Goal: Task Accomplishment & Management: Complete application form

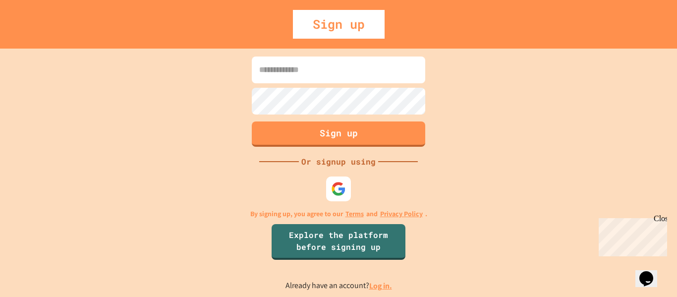
click at [320, 74] on input at bounding box center [338, 69] width 173 height 27
type input "**********"
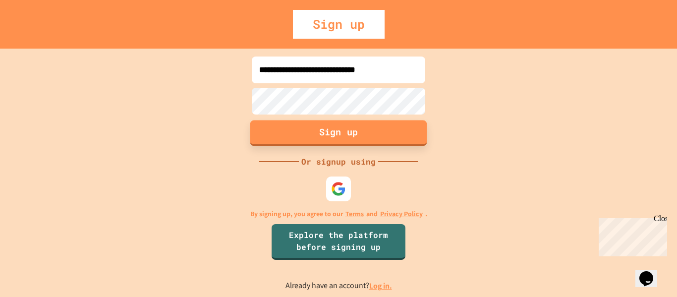
click at [316, 139] on button "Sign up" at bounding box center [338, 133] width 177 height 26
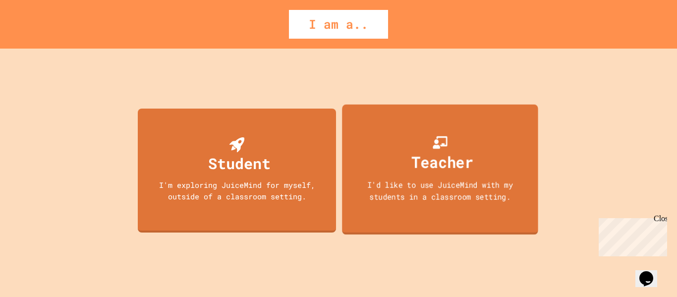
click at [438, 191] on div "I'd like to use JuiceMind with my students in a classroom setting." at bounding box center [440, 189] width 176 height 23
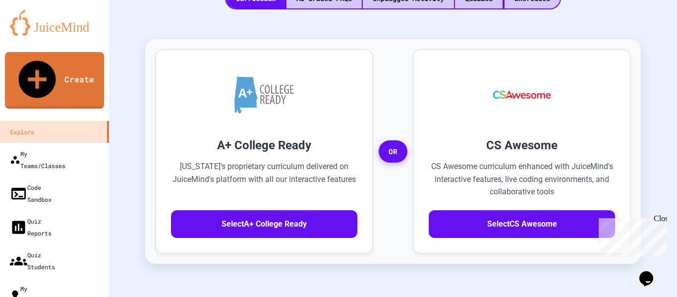
scroll to position [268, 0]
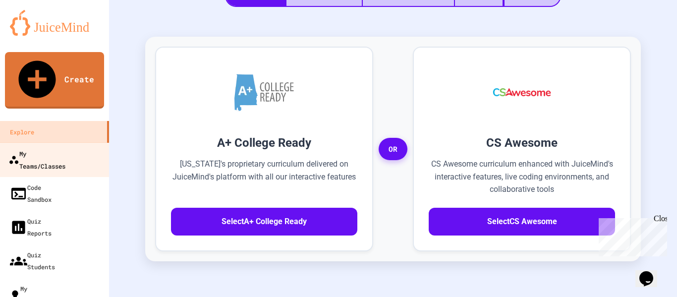
click at [42, 147] on div "My Teams/Classes" at bounding box center [36, 159] width 57 height 24
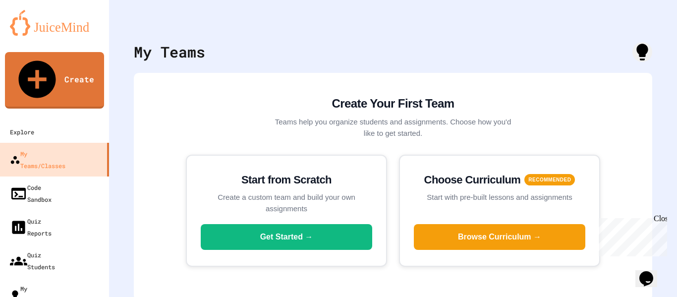
scroll to position [11, 0]
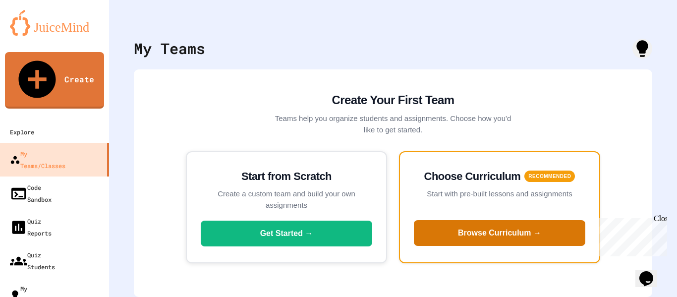
click at [456, 230] on button "Browse Curriculum →" at bounding box center [499, 233] width 171 height 26
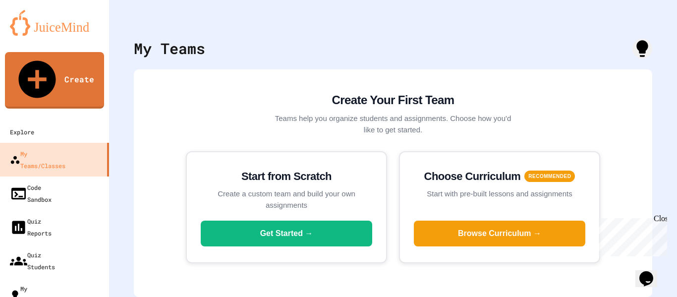
scroll to position [126, 0]
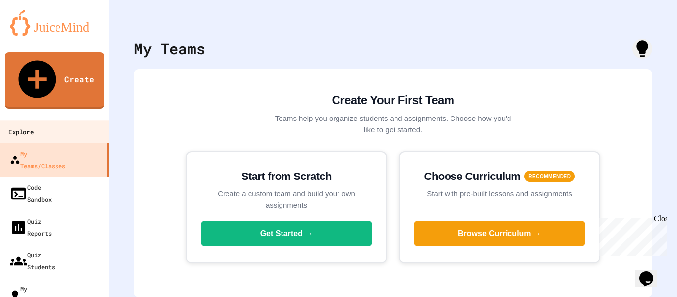
click at [52, 120] on link "Explore" at bounding box center [55, 131] width 112 height 22
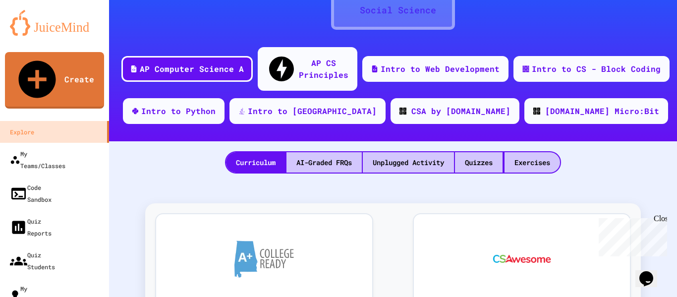
scroll to position [99, 0]
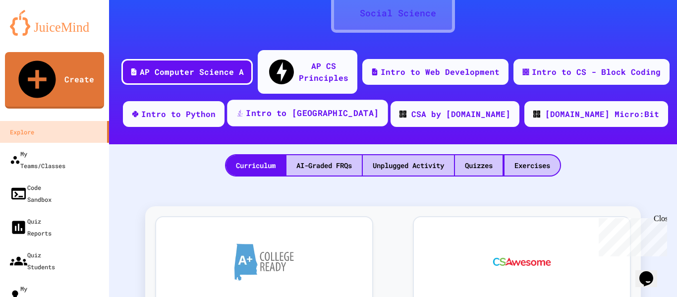
click at [339, 107] on div "Intro to Java" at bounding box center [312, 113] width 133 height 12
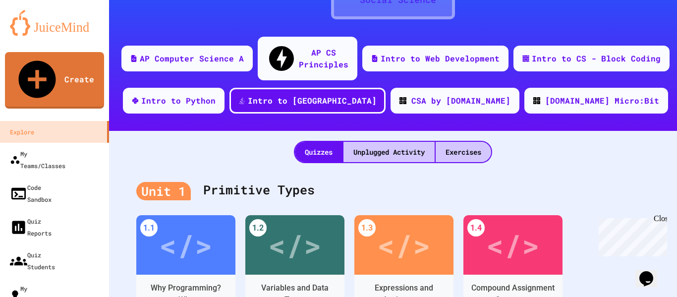
scroll to position [110, 0]
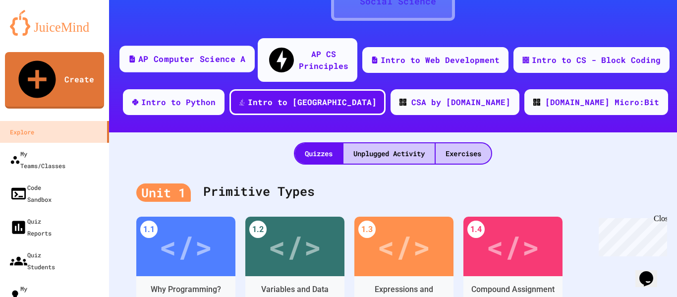
click at [196, 53] on div "AP Computer Science A" at bounding box center [191, 59] width 107 height 12
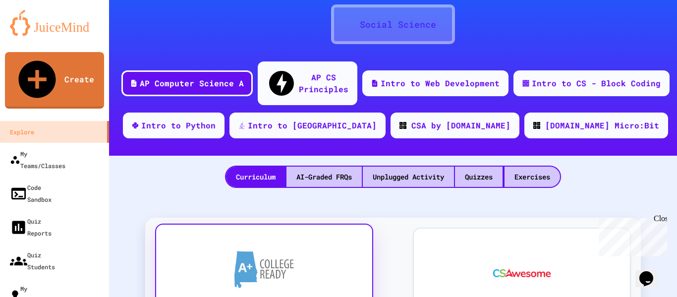
scroll to position [83, 0]
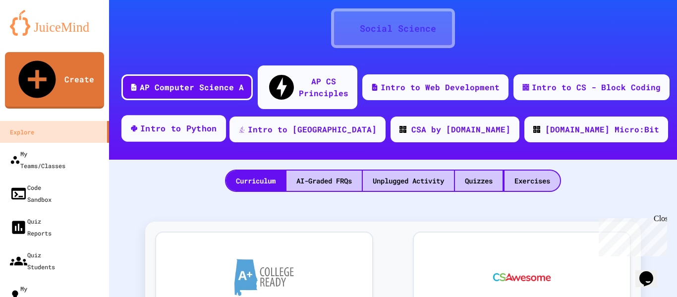
click at [217, 122] on div "Intro to Python" at bounding box center [178, 128] width 77 height 12
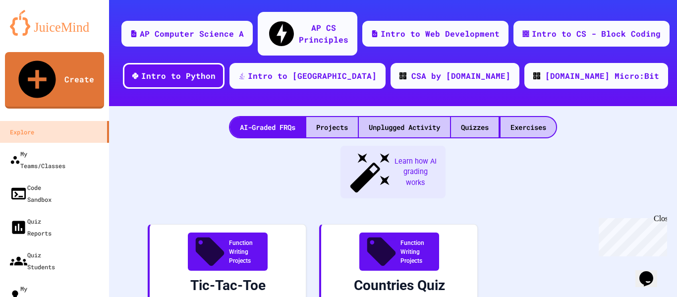
scroll to position [139, 0]
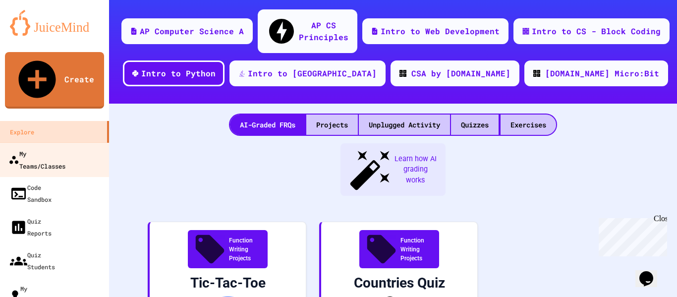
click at [46, 147] on div "My Teams/Classes" at bounding box center [36, 159] width 57 height 24
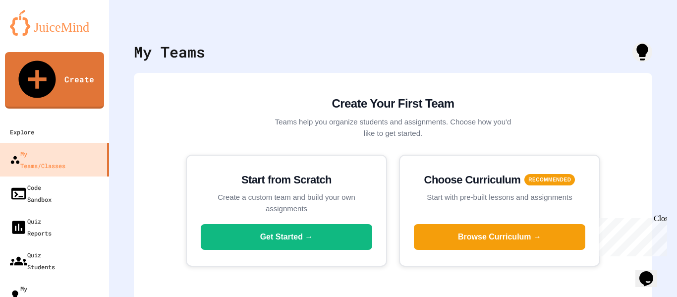
click at [659, 218] on div "Close" at bounding box center [659, 220] width 12 height 12
click at [78, 120] on link "Explore" at bounding box center [55, 131] width 112 height 22
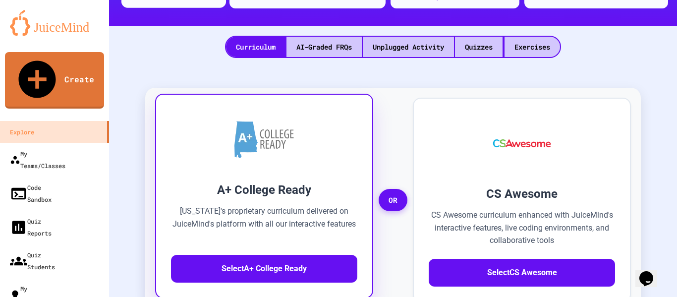
scroll to position [219, 0]
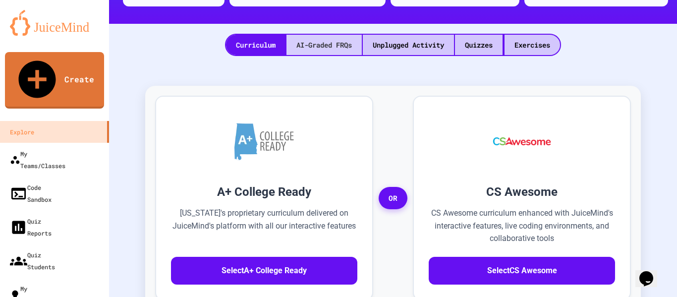
click at [309, 35] on div "AI-Graded FRQs" at bounding box center [323, 45] width 75 height 20
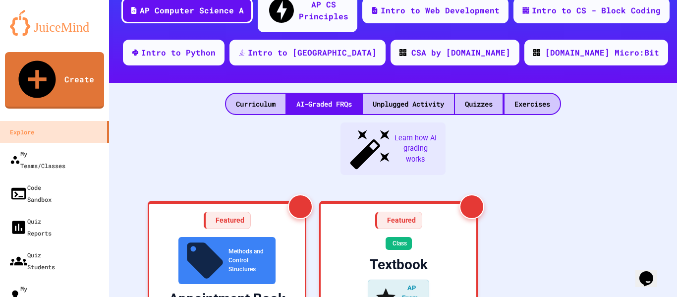
scroll to position [140, 0]
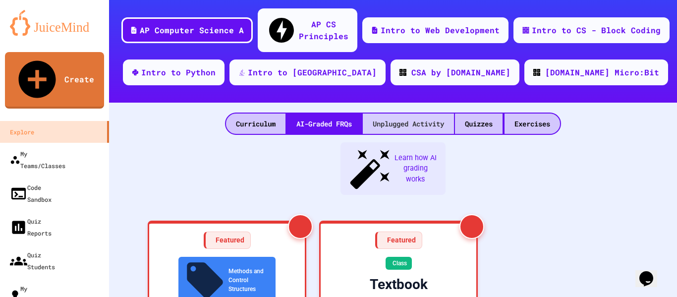
click at [375, 113] on div "Unplugged Activity" at bounding box center [408, 123] width 91 height 20
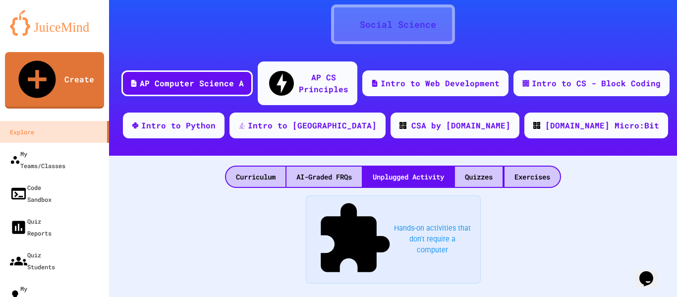
scroll to position [87, 0]
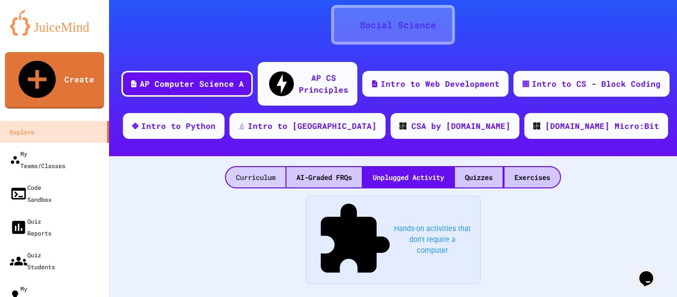
click at [254, 167] on div "Curriculum" at bounding box center [255, 177] width 59 height 20
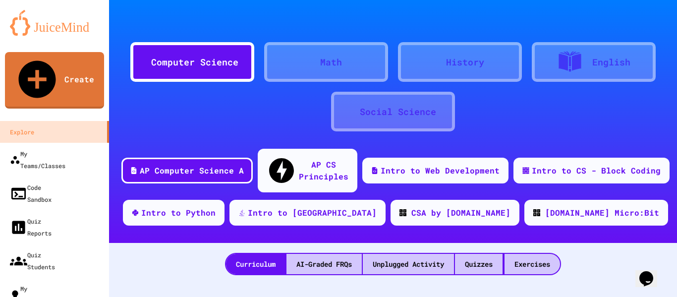
click at [313, 63] on icon at bounding box center [316, 67] width 9 height 9
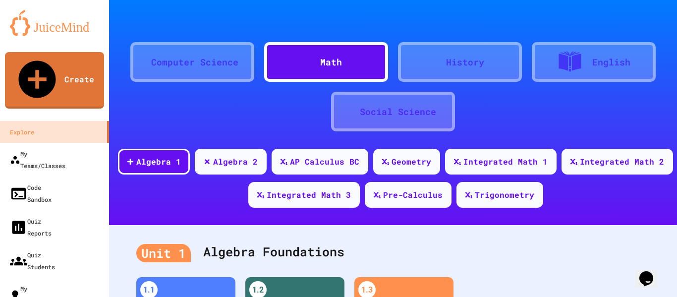
click at [214, 64] on div "Computer Science" at bounding box center [194, 61] width 87 height 13
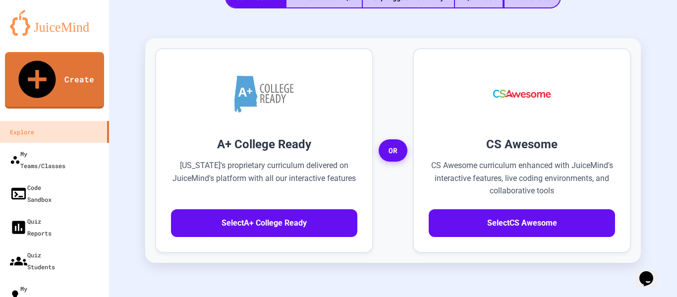
scroll to position [268, 0]
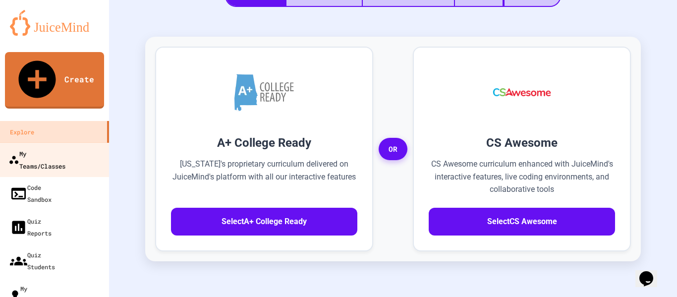
click at [37, 142] on link "My Teams/Classes" at bounding box center [55, 159] width 112 height 35
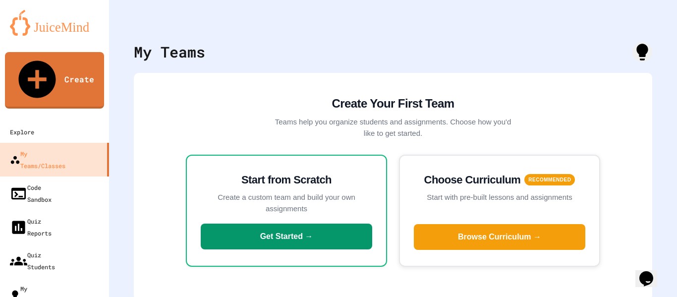
click at [244, 226] on button "Get Started →" at bounding box center [286, 236] width 171 height 26
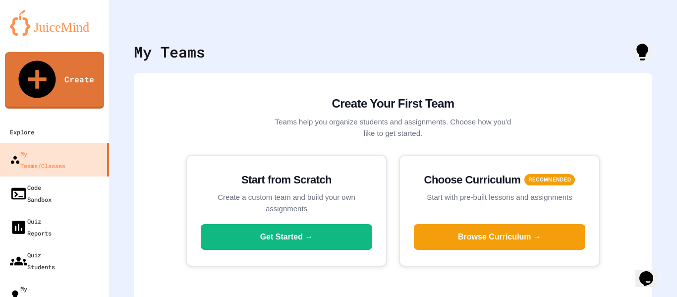
type input "*******"
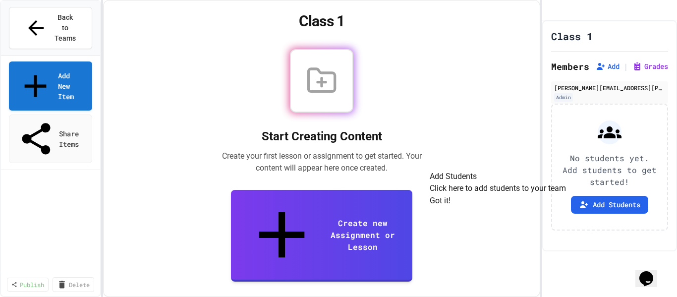
click at [450, 207] on button "Got it!" at bounding box center [439, 201] width 21 height 12
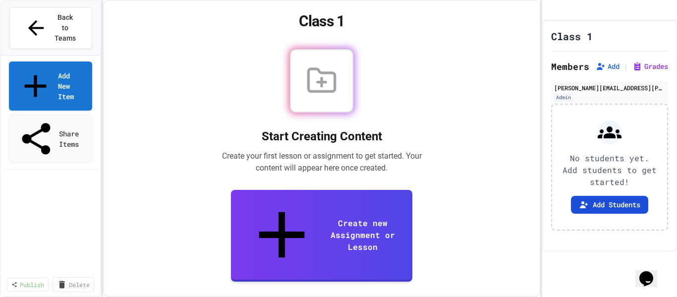
click at [583, 210] on icon at bounding box center [584, 205] width 10 height 10
click at [652, 271] on icon "Chat widget" at bounding box center [646, 278] width 14 height 15
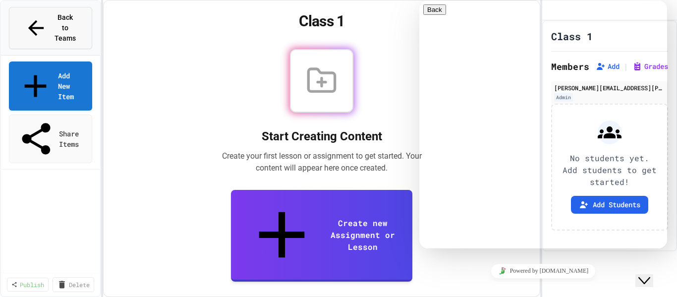
click at [46, 24] on button "Back to Teams" at bounding box center [50, 28] width 83 height 42
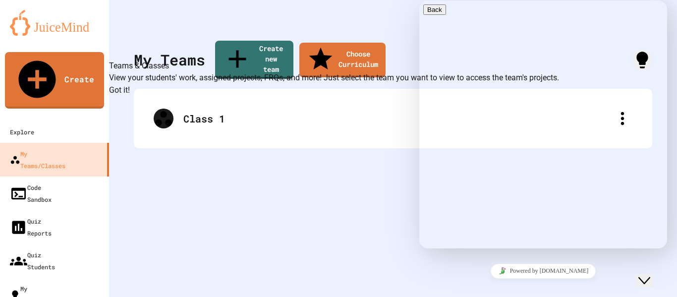
click at [389, 21] on div at bounding box center [393, 15] width 568 height 30
click at [389, 18] on div at bounding box center [393, 15] width 568 height 30
click at [648, 277] on icon "Chat widget" at bounding box center [644, 280] width 12 height 7
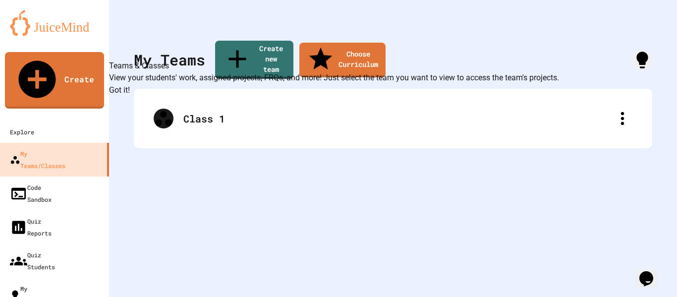
click at [130, 96] on button "Got it!" at bounding box center [119, 90] width 21 height 12
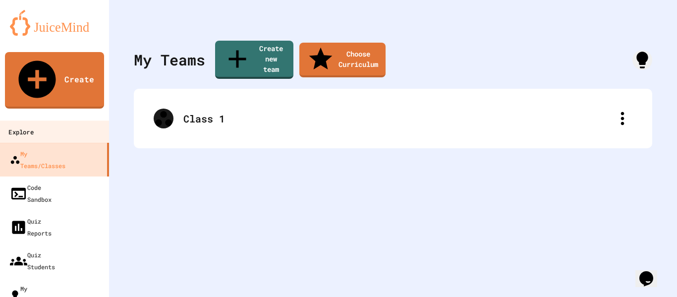
click at [65, 120] on link "Explore" at bounding box center [55, 131] width 112 height 22
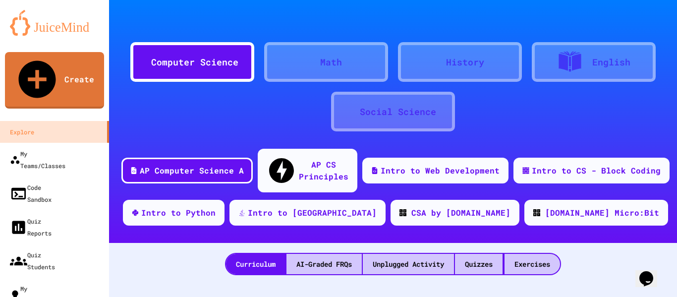
click at [640, 270] on div "Opens Chat This icon Opens the chat window." at bounding box center [646, 278] width 16 height 16
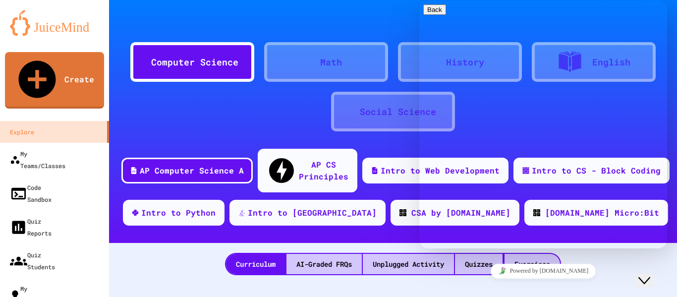
click at [463, 283] on textarea at bounding box center [461, 287] width 77 height 8
type textarea "**********"
click at [436, 13] on button "Back" at bounding box center [434, 9] width 23 height 10
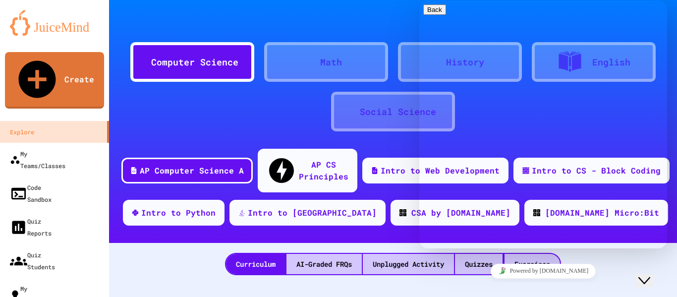
click at [650, 274] on icon "Close Chat This icon closes the chat window." at bounding box center [644, 280] width 12 height 12
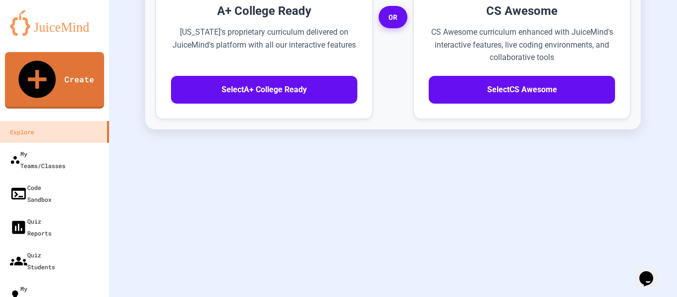
scroll to position [400, 0]
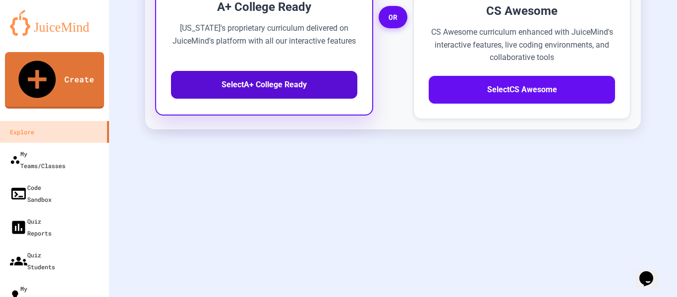
click at [266, 75] on button "Select A+ College Ready" at bounding box center [264, 85] width 186 height 28
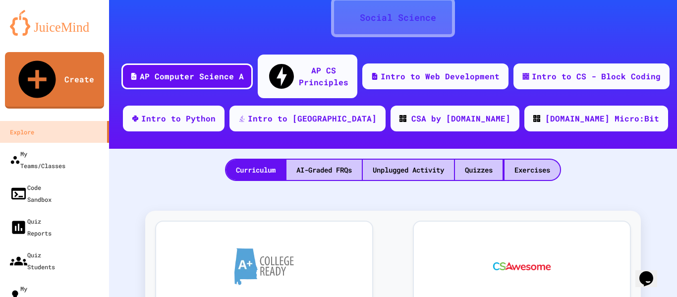
scroll to position [94, 0]
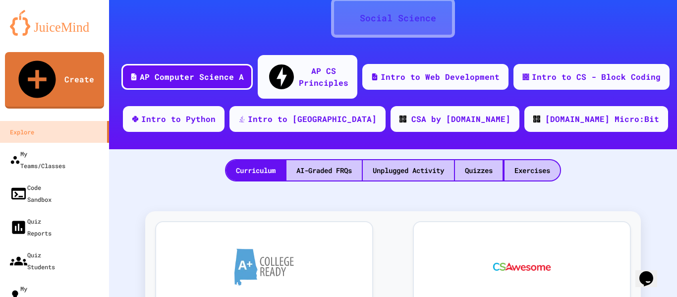
click at [650, 273] on icon "Chat widget" at bounding box center [646, 278] width 14 height 15
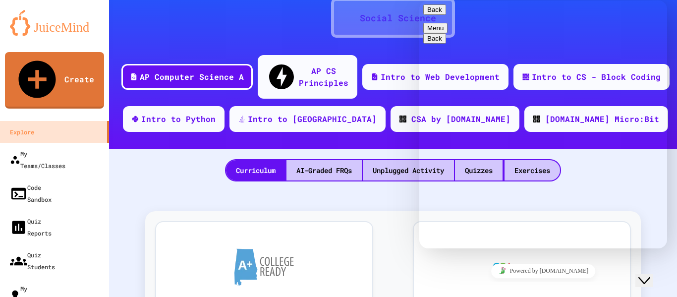
click at [438, 15] on button "Back" at bounding box center [434, 9] width 23 height 10
click at [650, 274] on icon "Close Chat This icon closes the chat window." at bounding box center [644, 280] width 12 height 12
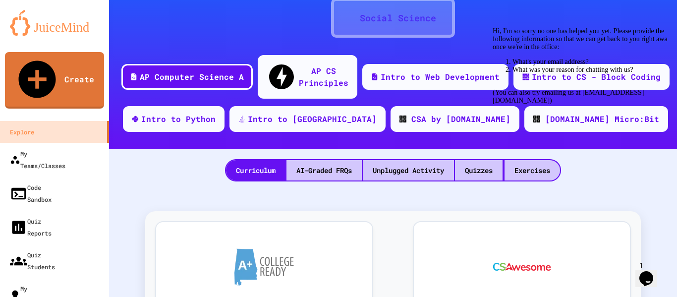
click at [655, 27] on div "Chat attention grabber" at bounding box center [581, 27] width 178 height 0
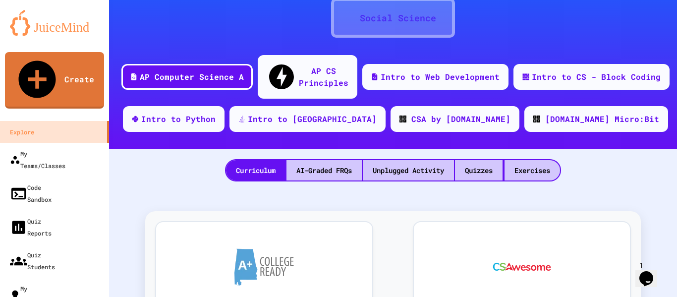
click at [653, 280] on button "Opens Chat This icon Opens the chat window." at bounding box center [646, 278] width 22 height 17
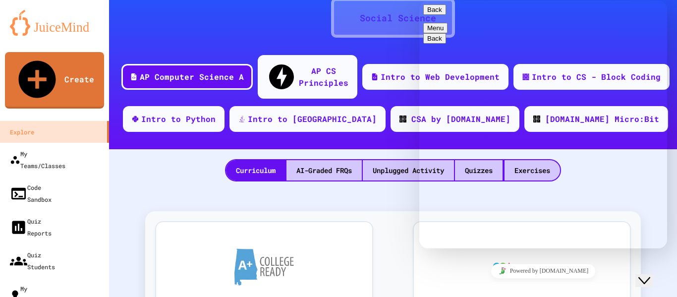
click at [434, 12] on button "Back" at bounding box center [434, 9] width 23 height 10
click at [650, 274] on icon "Close Chat This icon closes the chat window." at bounding box center [644, 280] width 12 height 12
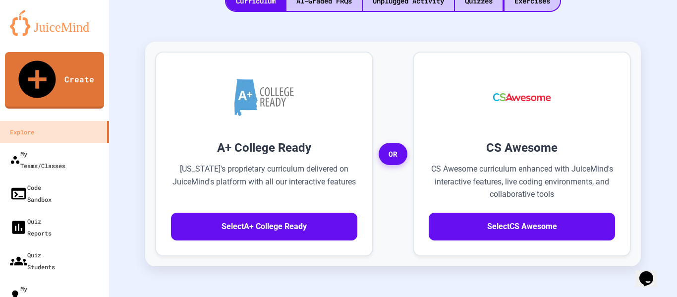
scroll to position [267, 0]
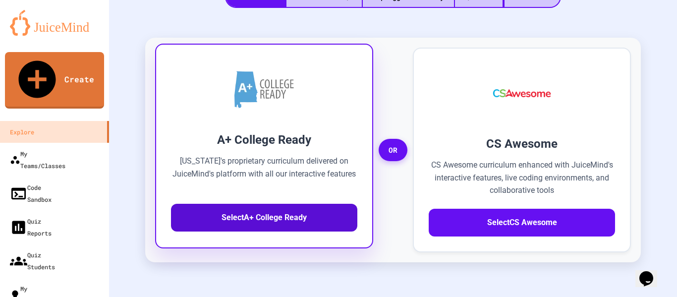
click at [301, 204] on button "Select A+ College Ready" at bounding box center [264, 218] width 186 height 28
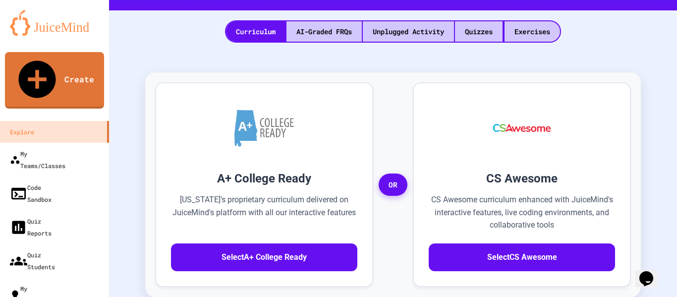
scroll to position [228, 0]
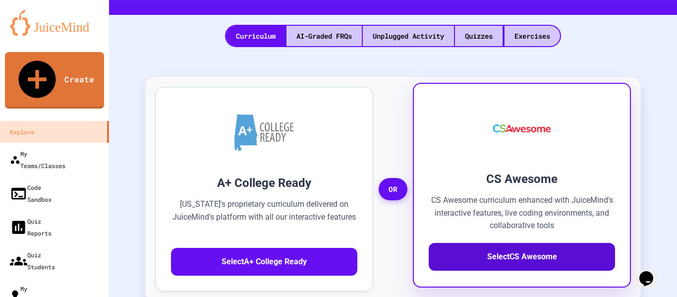
click at [476, 243] on button "Select CS Awesome" at bounding box center [521, 257] width 186 height 28
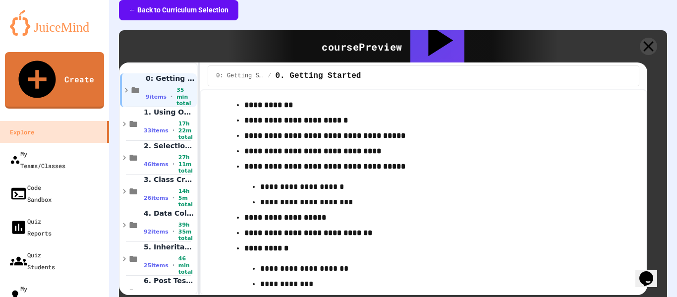
scroll to position [99, 0]
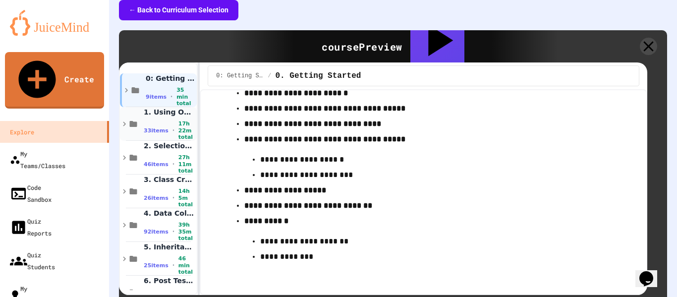
click at [161, 107] on span "1. Using Objects and Methods" at bounding box center [167, 111] width 47 height 9
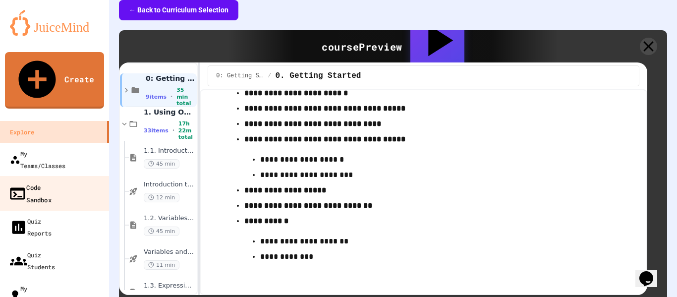
click at [69, 176] on link "Code Sandbox" at bounding box center [55, 193] width 112 height 35
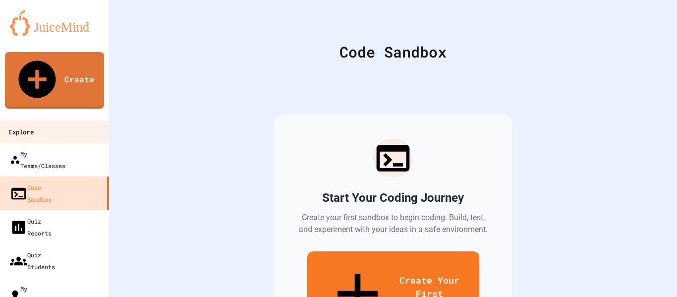
click at [63, 120] on link "Explore" at bounding box center [55, 131] width 112 height 22
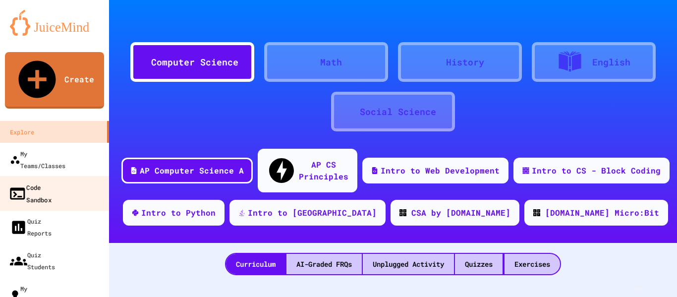
click at [52, 181] on div "Code Sandbox" at bounding box center [29, 193] width 43 height 24
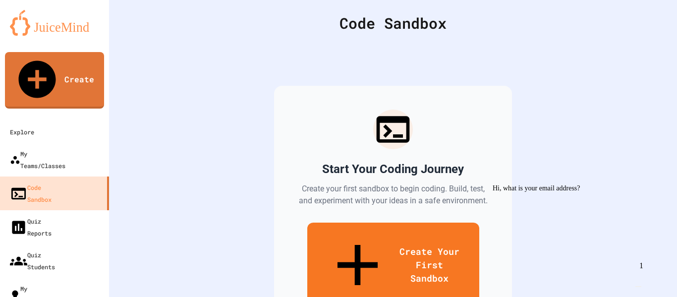
scroll to position [29, 0]
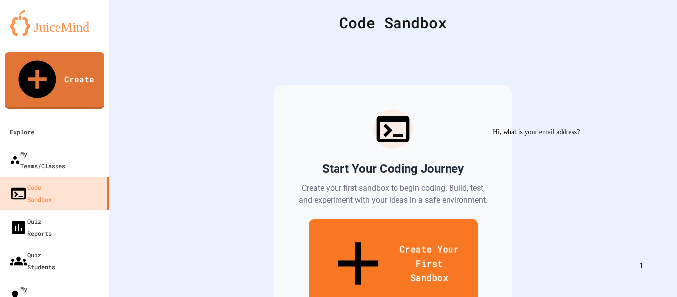
click at [384, 233] on link "Create Your First Sandbox" at bounding box center [392, 264] width 169 height 91
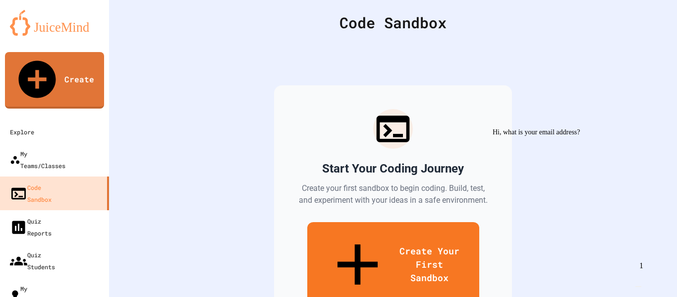
click at [638, 286] on img "Chat widget" at bounding box center [638, 286] width 0 height 0
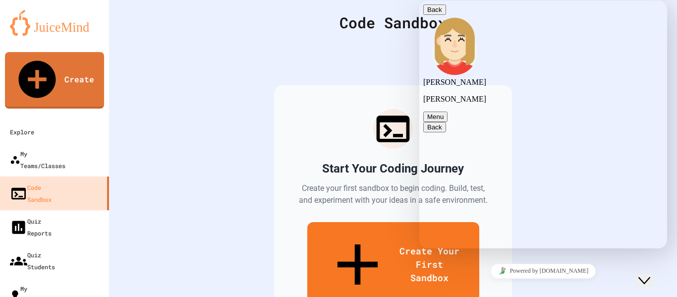
scroll to position [4, 0]
type textarea "*"
type textarea "**********"
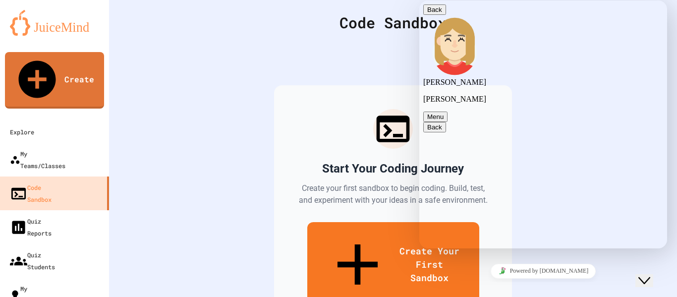
scroll to position [37, 0]
click at [645, 274] on icon "Close Chat This icon closes the chat window." at bounding box center [644, 280] width 12 height 12
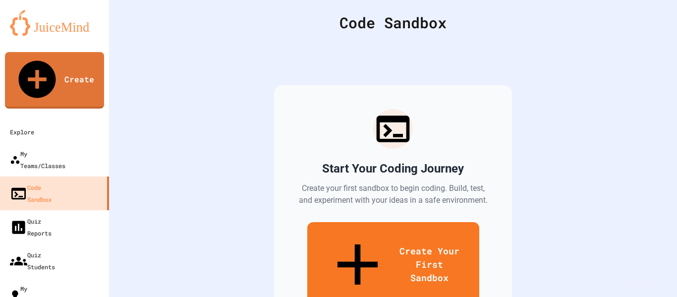
click at [638, 286] on img "Chat widget" at bounding box center [638, 286] width 0 height 0
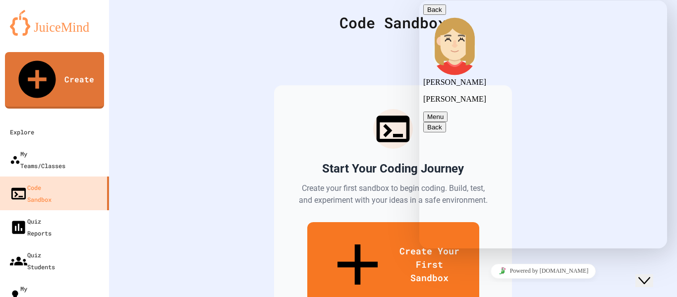
click at [650, 276] on icon "Close Chat This icon closes the chat window." at bounding box center [644, 280] width 12 height 12
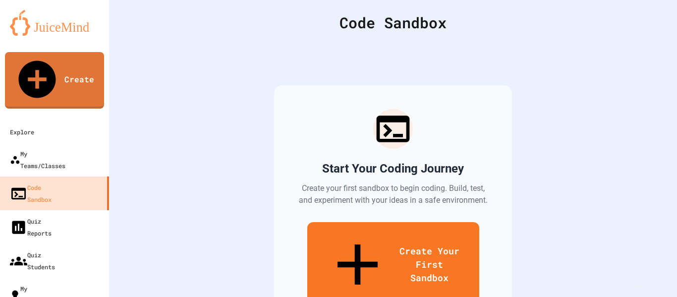
scroll to position [57, 0]
click at [638, 286] on img "Chat widget" at bounding box center [638, 286] width 0 height 0
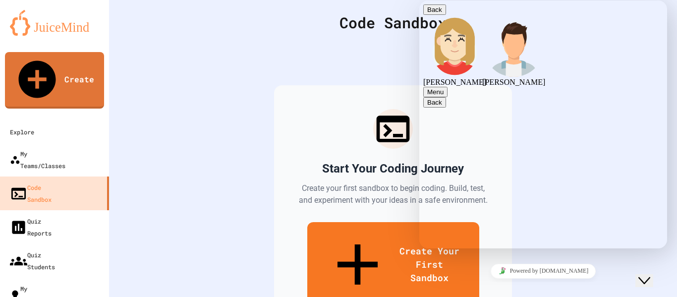
scroll to position [168, 0]
type textarea "**********"
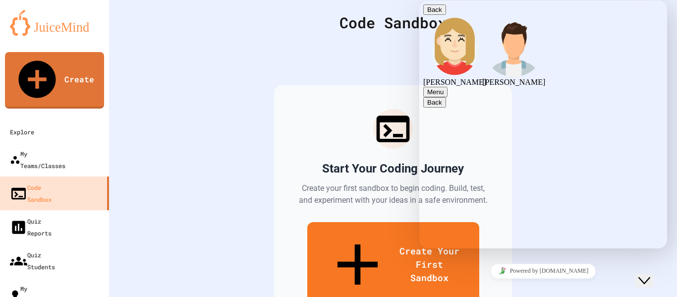
scroll to position [201, 0]
click at [436, 13] on button "Back" at bounding box center [434, 9] width 23 height 10
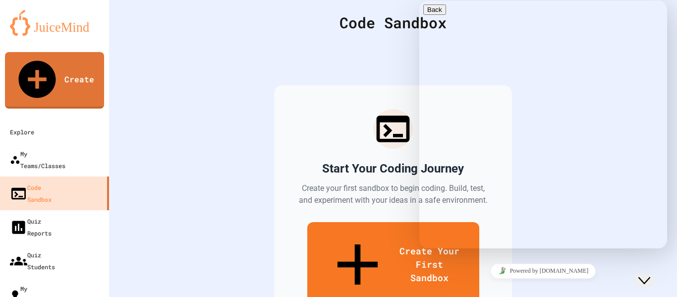
click at [650, 274] on icon "Close Chat This icon closes the chat window." at bounding box center [644, 280] width 12 height 12
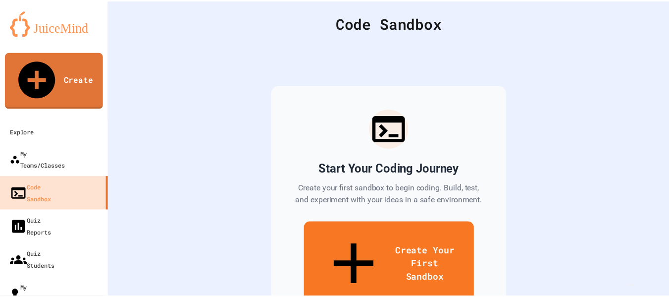
scroll to position [425, 0]
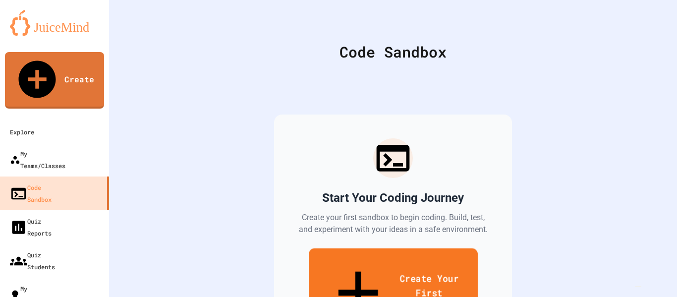
click at [336, 266] on link "Create Your First Sandbox" at bounding box center [392, 293] width 169 height 91
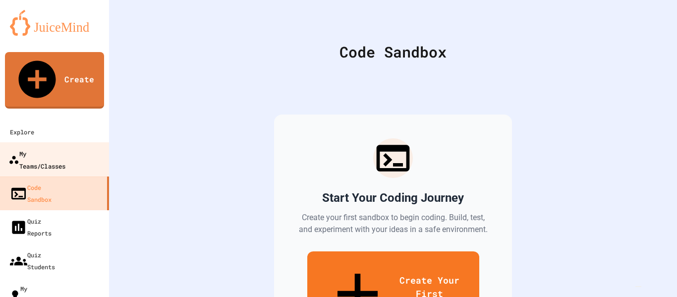
click at [62, 142] on link "My Teams/Classes" at bounding box center [55, 159] width 112 height 35
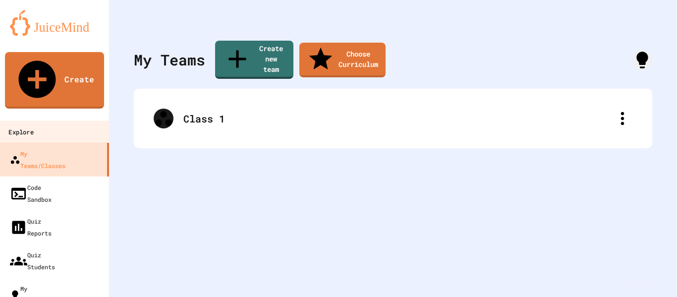
click at [54, 120] on link "Explore" at bounding box center [55, 131] width 112 height 22
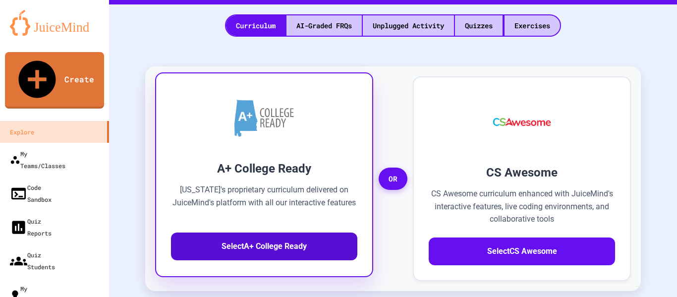
scroll to position [239, 0]
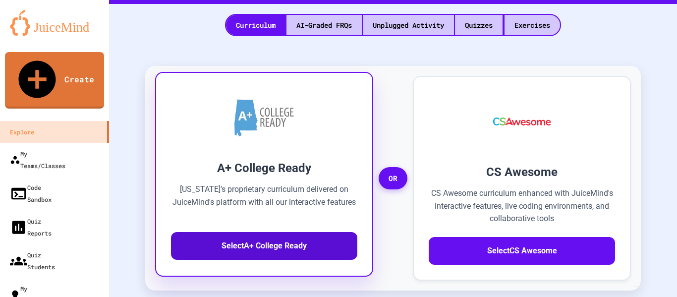
click at [284, 232] on button "Select A+ College Ready" at bounding box center [264, 246] width 186 height 28
